Goal: Task Accomplishment & Management: Use online tool/utility

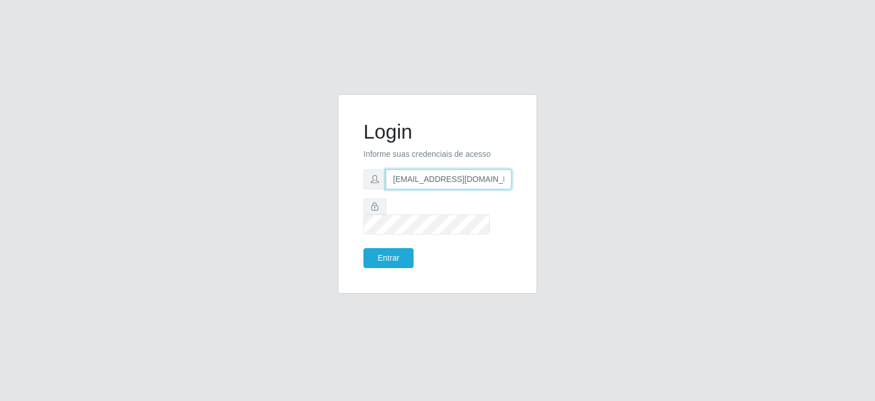
click at [411, 189] on input "[EMAIL_ADDRESS][DOMAIN_NAME]" at bounding box center [449, 179] width 126 height 20
type input "[EMAIL_ADDRESS][DOMAIN_NAME]"
click at [381, 254] on button "Entrar" at bounding box center [389, 258] width 50 height 20
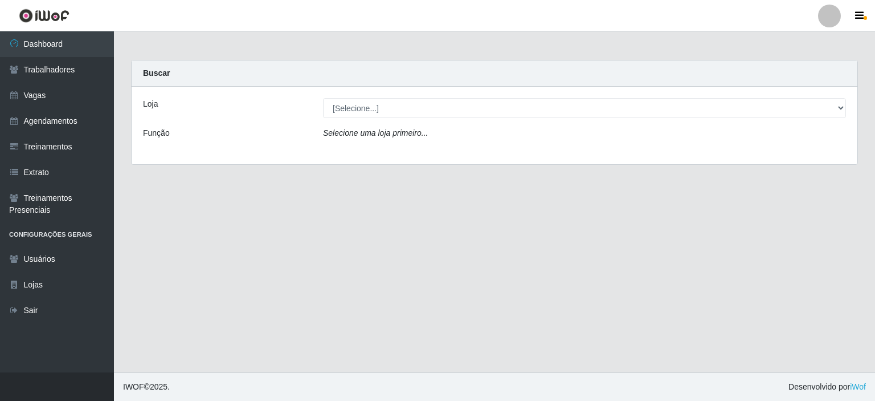
click at [404, 133] on icon "Selecione uma loja primeiro..." at bounding box center [375, 132] width 105 height 9
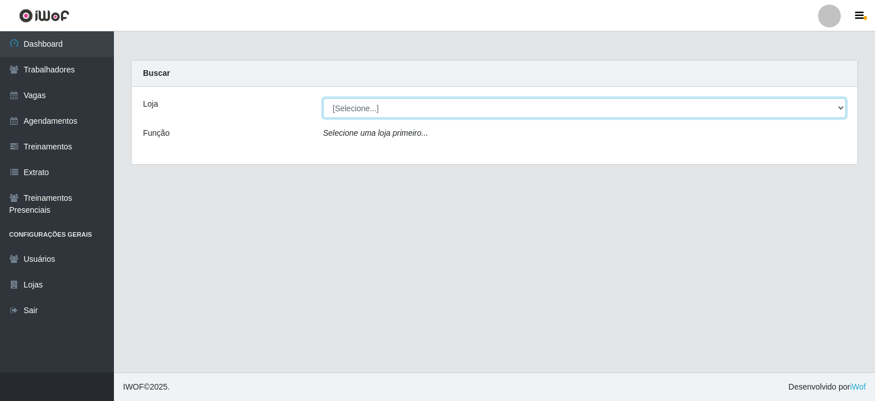
click at [374, 111] on select "[Selecione...] Preço Bom Supermercado" at bounding box center [584, 108] width 523 height 20
select select "387"
click at [323, 98] on select "[Selecione...] Preço Bom Supermercado" at bounding box center [584, 108] width 523 height 20
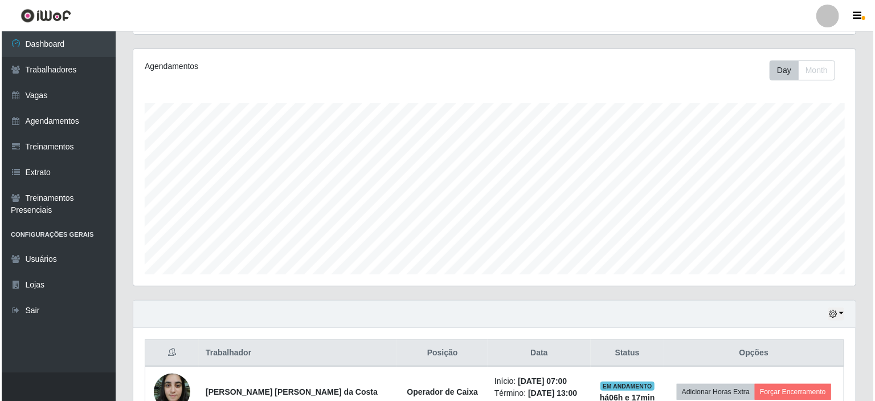
scroll to position [252, 0]
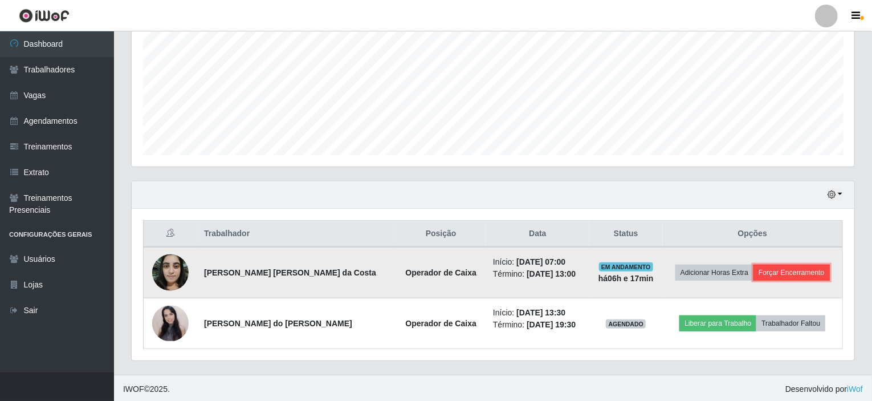
click at [772, 264] on button "Forçar Encerramento" at bounding box center [791, 272] width 76 height 16
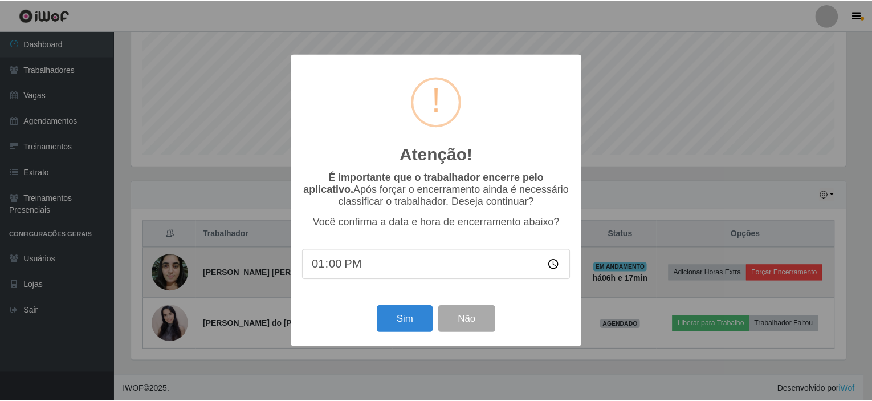
scroll to position [237, 718]
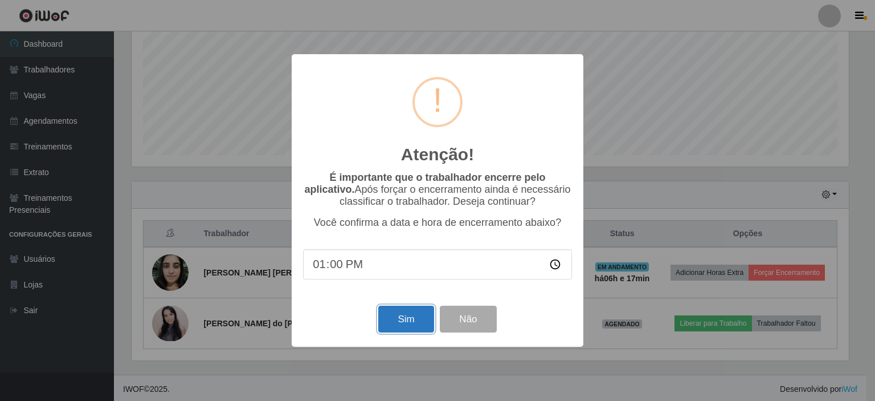
click at [399, 319] on button "Sim" at bounding box center [405, 318] width 55 height 27
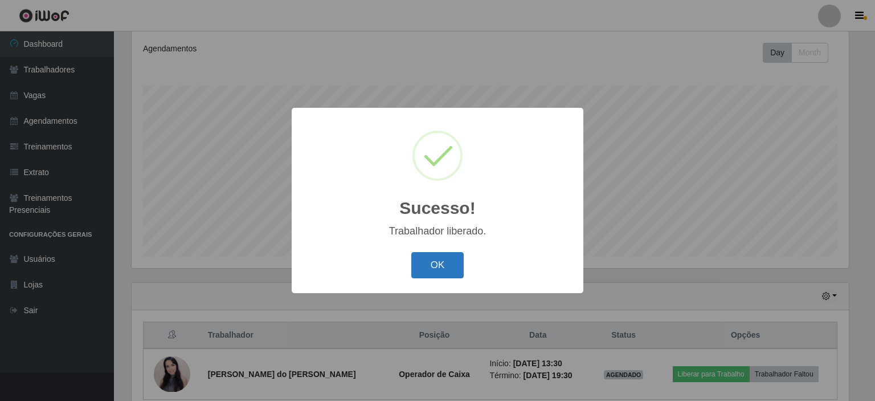
click at [431, 257] on button "OK" at bounding box center [437, 265] width 53 height 27
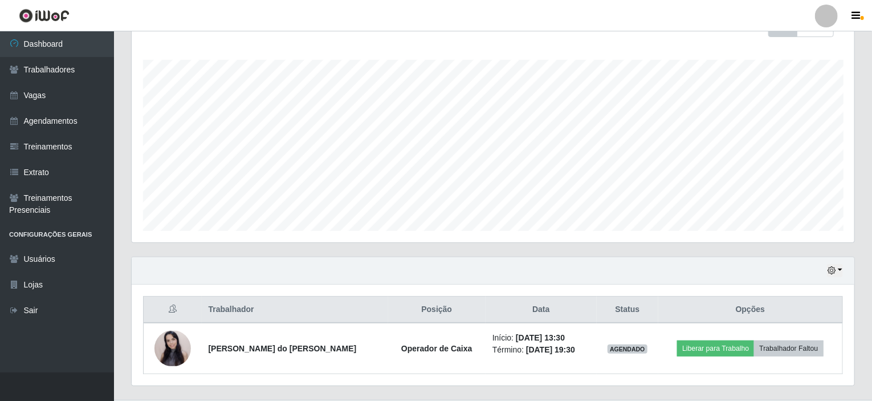
scroll to position [202, 0]
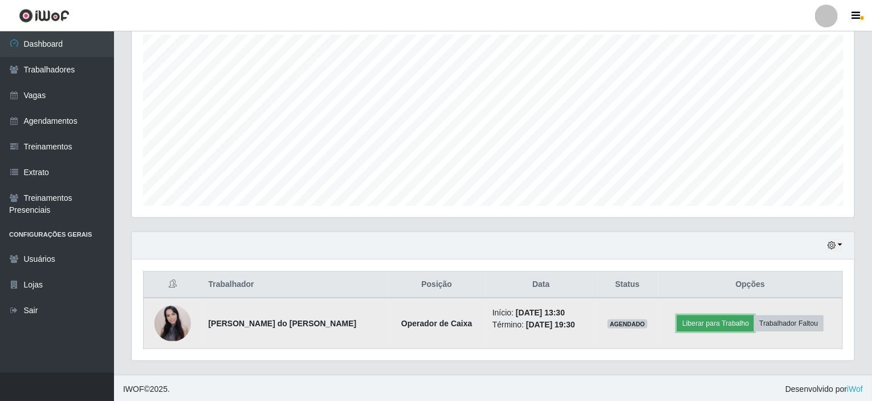
click at [710, 321] on button "Liberar para Trabalho" at bounding box center [715, 323] width 77 height 16
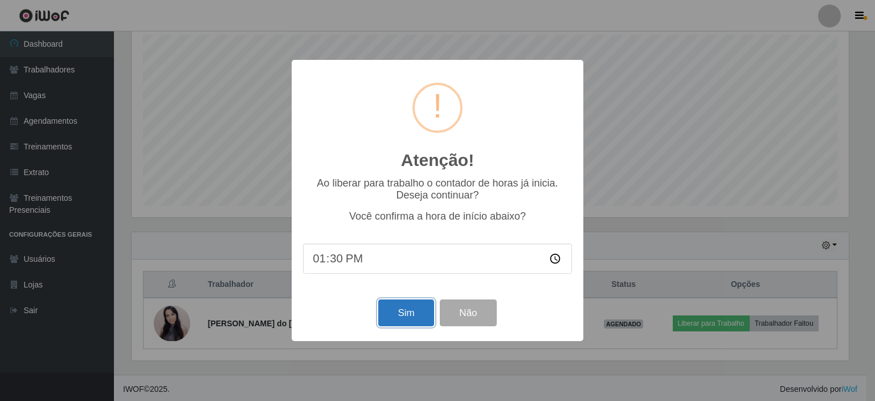
click at [420, 309] on button "Sim" at bounding box center [405, 312] width 55 height 27
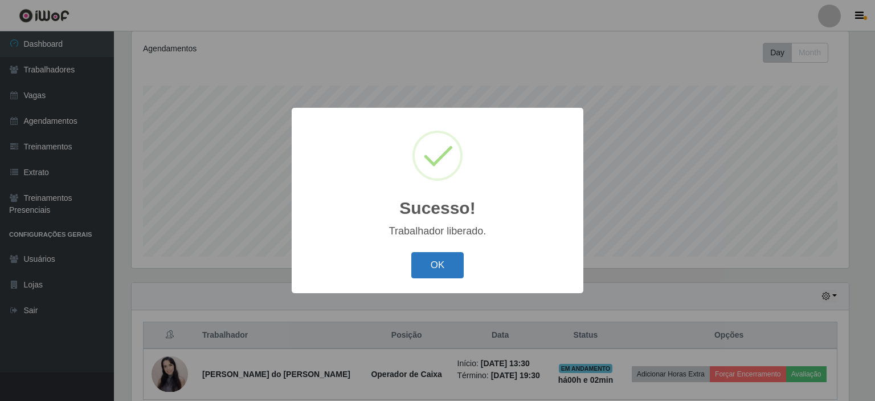
click at [433, 264] on button "OK" at bounding box center [437, 265] width 53 height 27
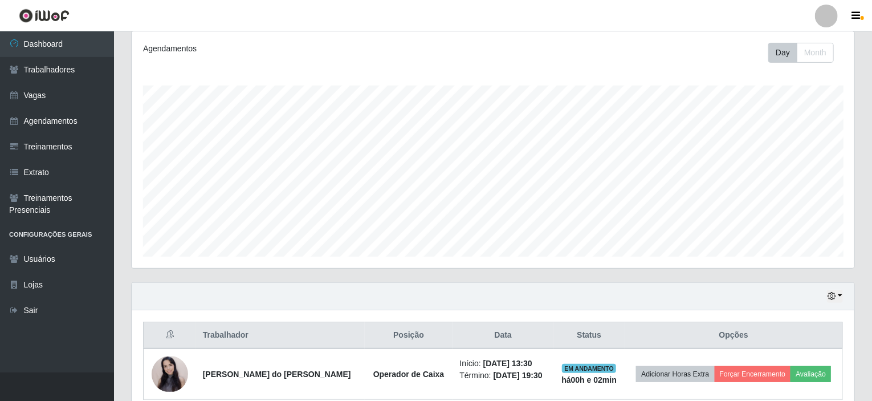
scroll to position [237, 723]
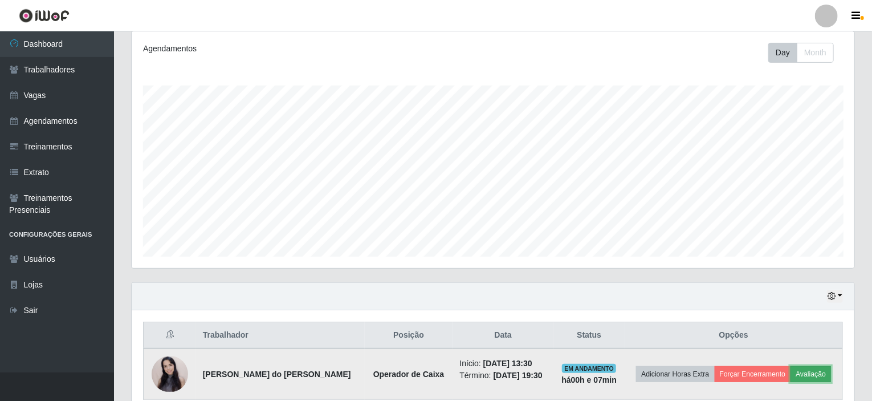
click at [794, 372] on button "Avaliação" at bounding box center [810, 374] width 40 height 16
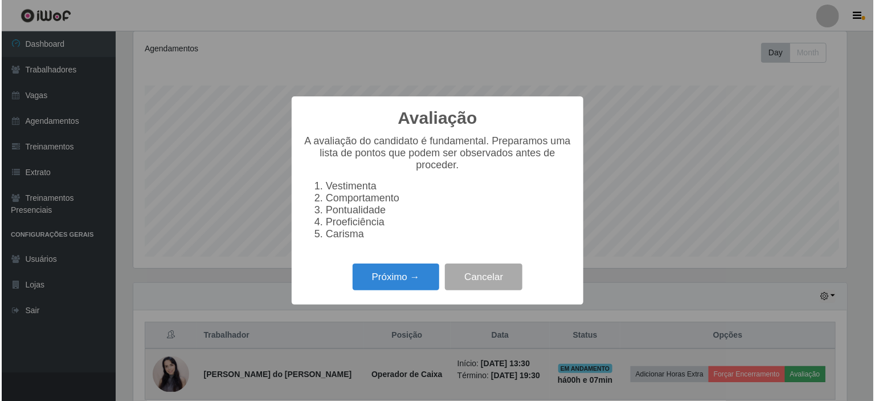
scroll to position [237, 718]
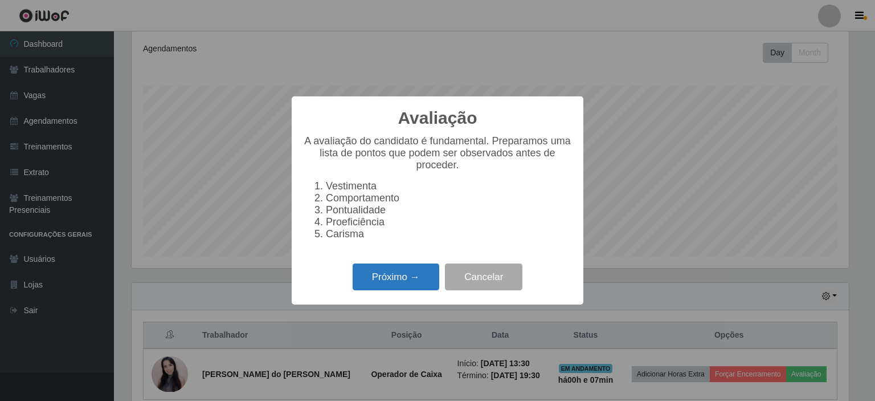
click at [415, 283] on button "Próximo →" at bounding box center [396, 276] width 87 height 27
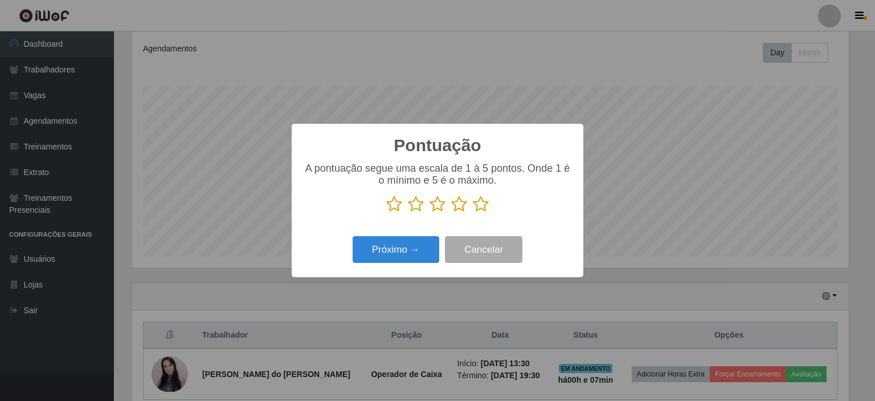
click at [480, 213] on icon at bounding box center [481, 203] width 16 height 17
click at [473, 213] on input "radio" at bounding box center [473, 213] width 0 height 0
click at [398, 239] on button "Próximo →" at bounding box center [396, 249] width 87 height 27
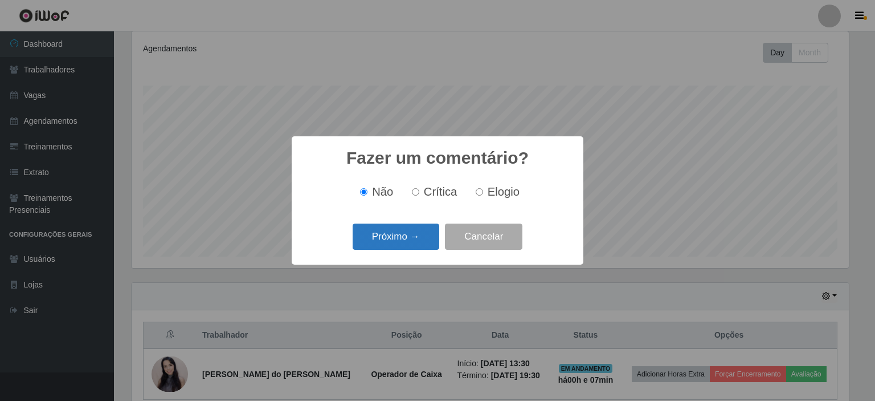
click at [407, 241] on button "Próximo →" at bounding box center [396, 236] width 87 height 27
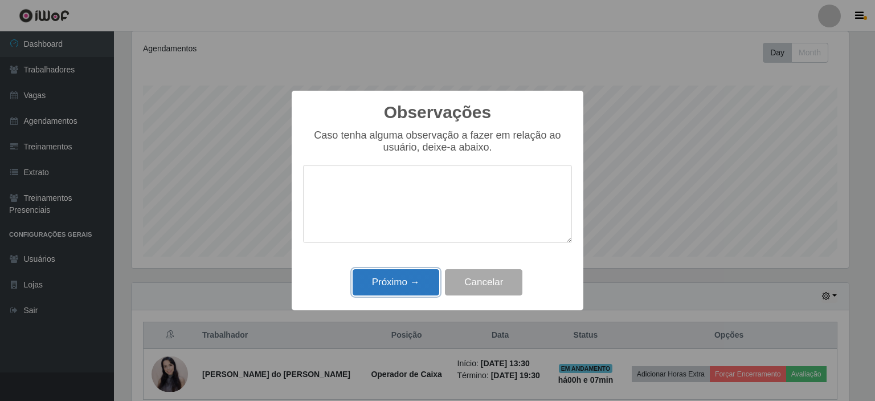
click at [411, 280] on button "Próximo →" at bounding box center [396, 282] width 87 height 27
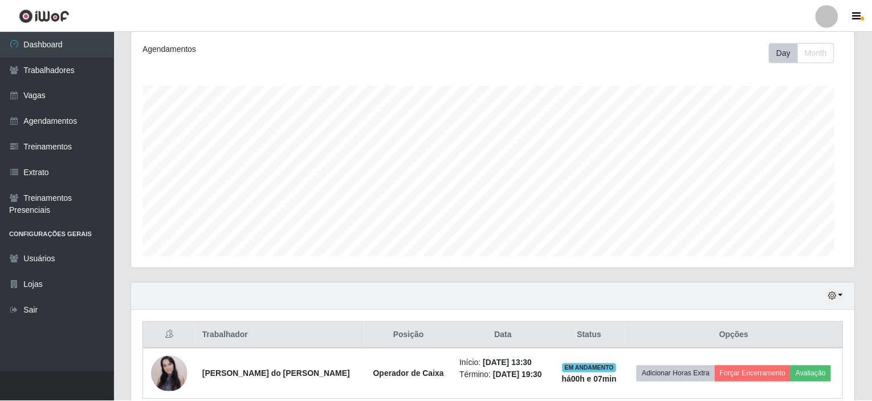
scroll to position [237, 723]
